Goal: Task Accomplishment & Management: Complete application form

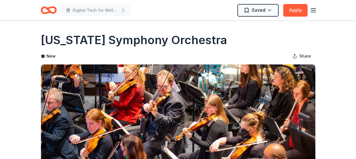
scroll to position [544, 0]
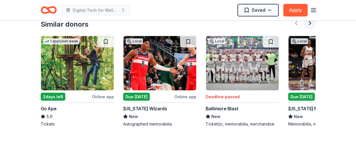
click at [309, 21] on button at bounding box center [309, 22] width 11 height 11
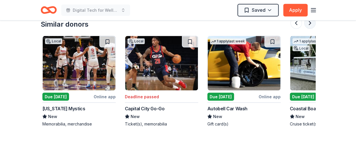
scroll to position [0, 248]
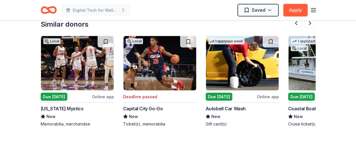
click at [60, 98] on div "Due [DATE]" at bounding box center [54, 97] width 27 height 8
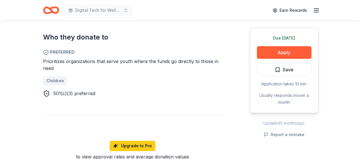
scroll to position [315, 0]
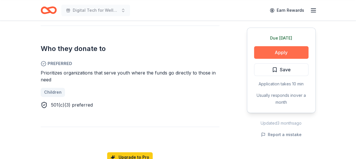
click at [273, 52] on button "Apply" at bounding box center [281, 52] width 54 height 13
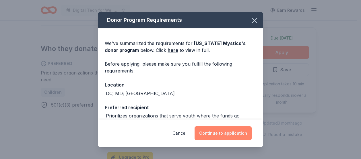
click at [213, 133] on button "Continue to application" at bounding box center [222, 133] width 57 height 14
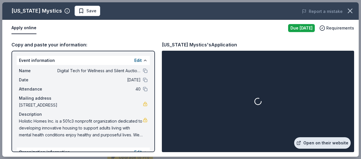
click at [333, 142] on link "Open on their website" at bounding box center [322, 142] width 56 height 11
